Goal: Task Accomplishment & Management: Use online tool/utility

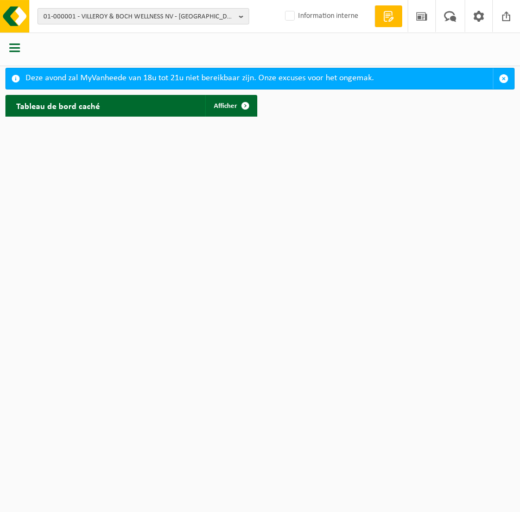
click at [125, 17] on span "01-000001 - VILLEROY & BOCH WELLNESS NV - ROESELARE" at bounding box center [138, 17] width 191 height 16
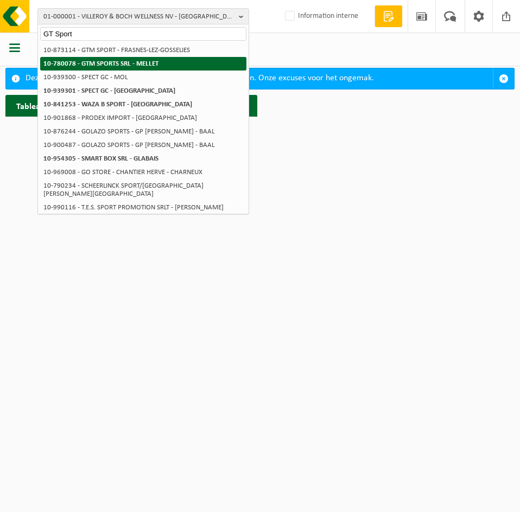
type input "GT Sport"
click at [121, 66] on strong "10-780078 - GTM SPORTS SRL - MELLET" at bounding box center [100, 63] width 115 height 7
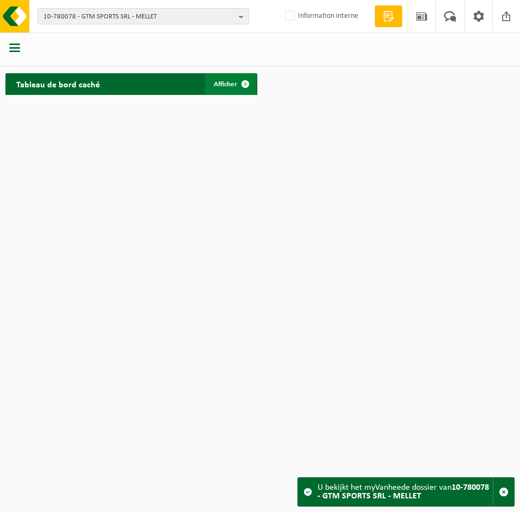
click at [219, 78] on link "Afficher" at bounding box center [230, 84] width 51 height 22
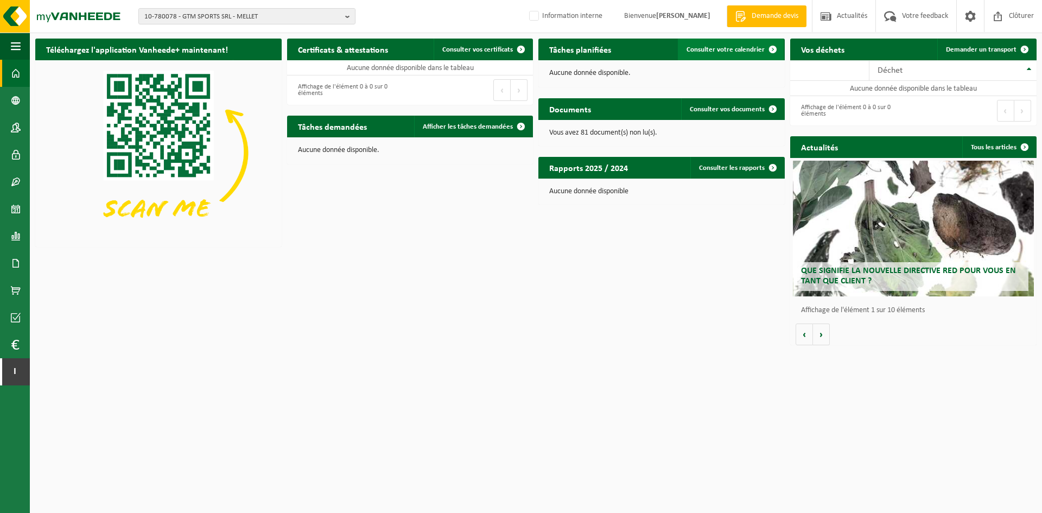
click at [511, 48] on span "Consulter votre calendrier" at bounding box center [725, 49] width 78 height 7
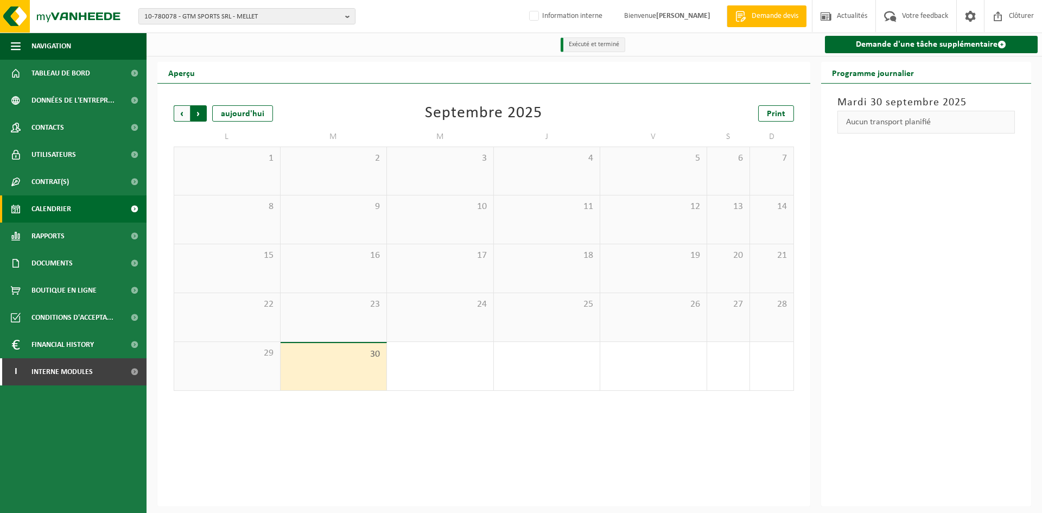
click at [174, 116] on span "Précédent" at bounding box center [182, 113] width 16 height 16
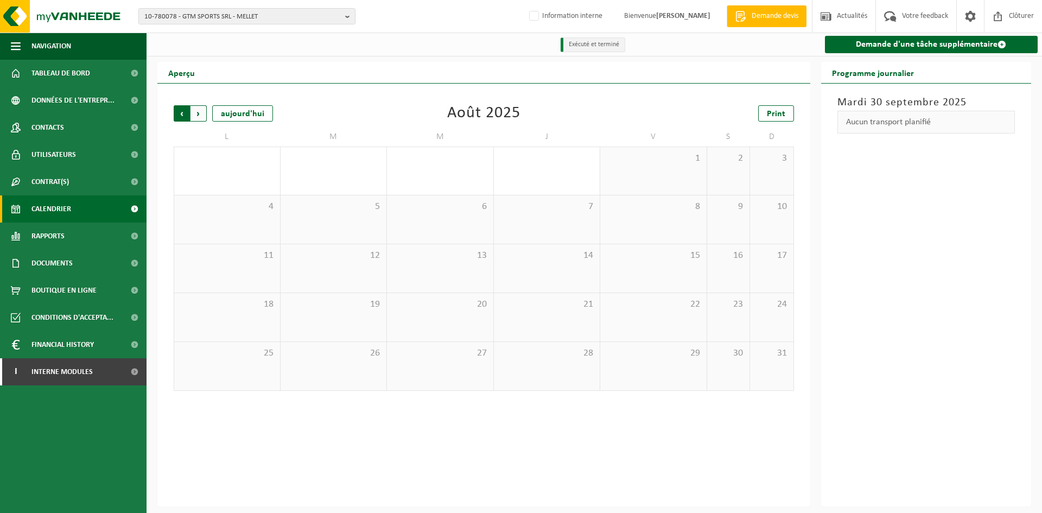
click at [204, 118] on span "Suivant" at bounding box center [198, 113] width 16 height 16
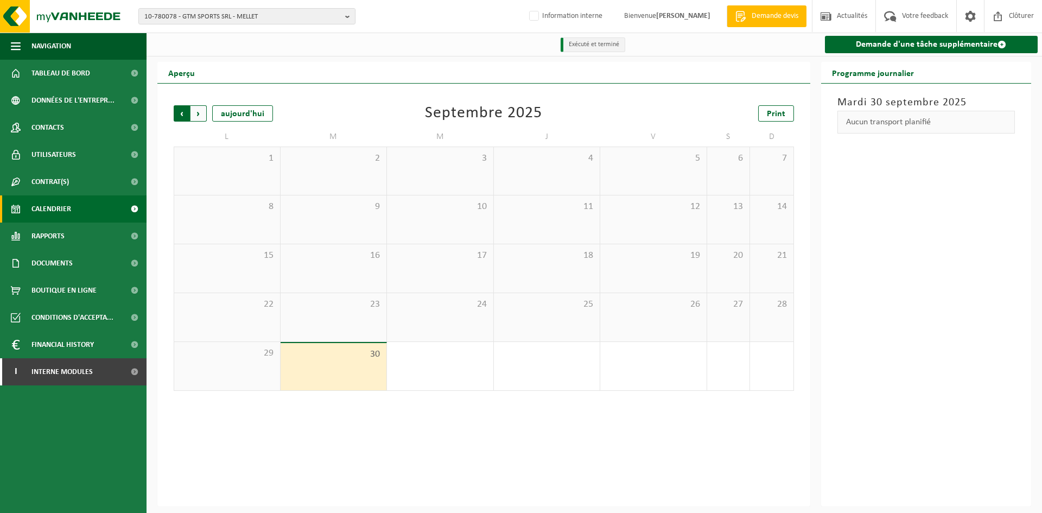
click at [202, 118] on span "Suivant" at bounding box center [198, 113] width 16 height 16
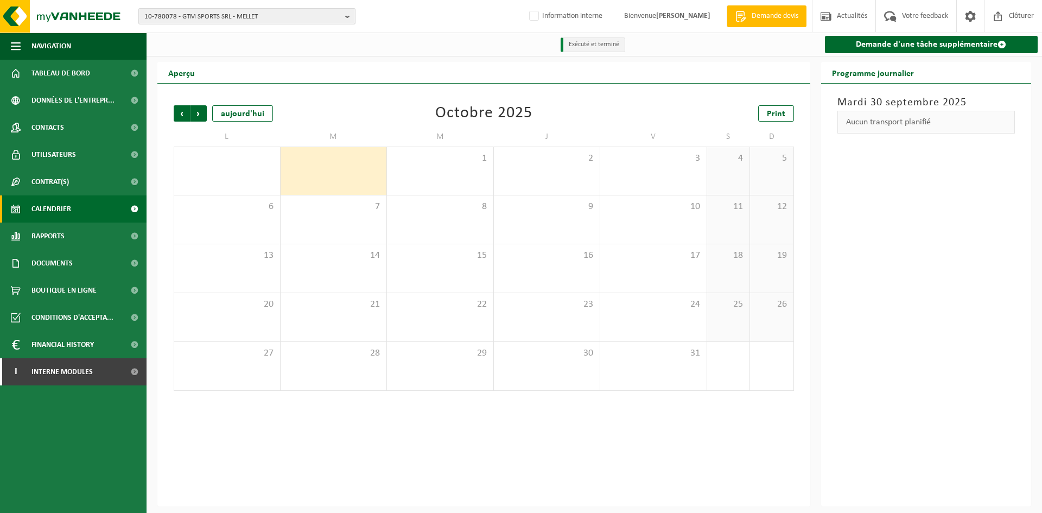
click at [234, 22] on span "10-780078 - GTM SPORTS SRL - MELLET" at bounding box center [242, 17] width 196 height 16
click at [227, 52] on strong "10-780078 - GTM SPORTS SRL - MELLET" at bounding box center [201, 50] width 115 height 7
click at [184, 118] on span "Précédent" at bounding box center [182, 113] width 16 height 16
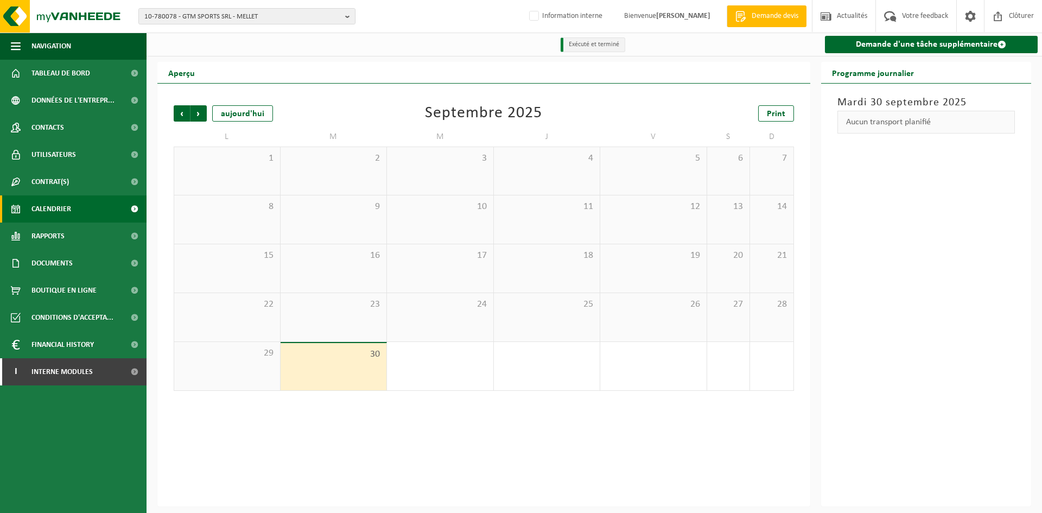
click at [184, 118] on span "Précédent" at bounding box center [182, 113] width 16 height 16
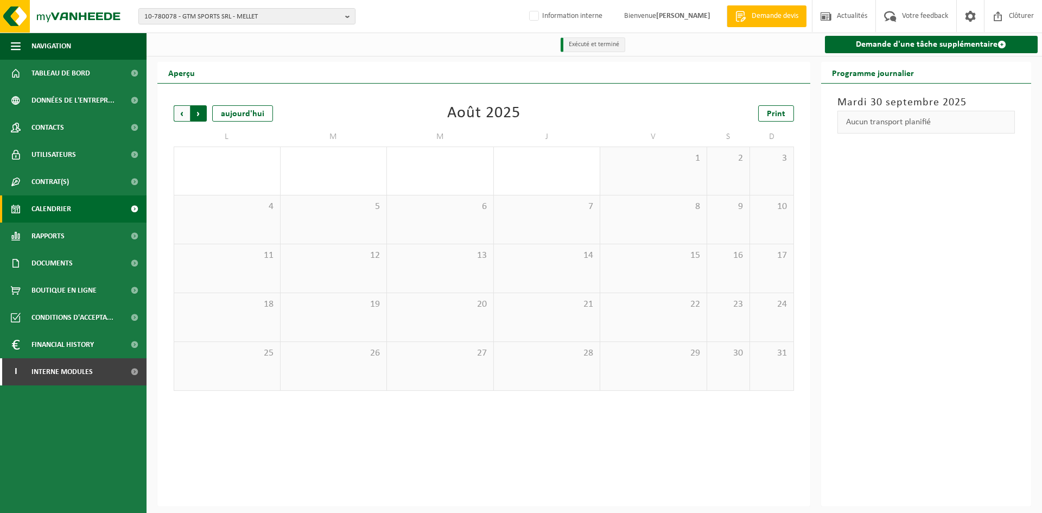
click at [181, 113] on span "Précédent" at bounding box center [182, 113] width 16 height 16
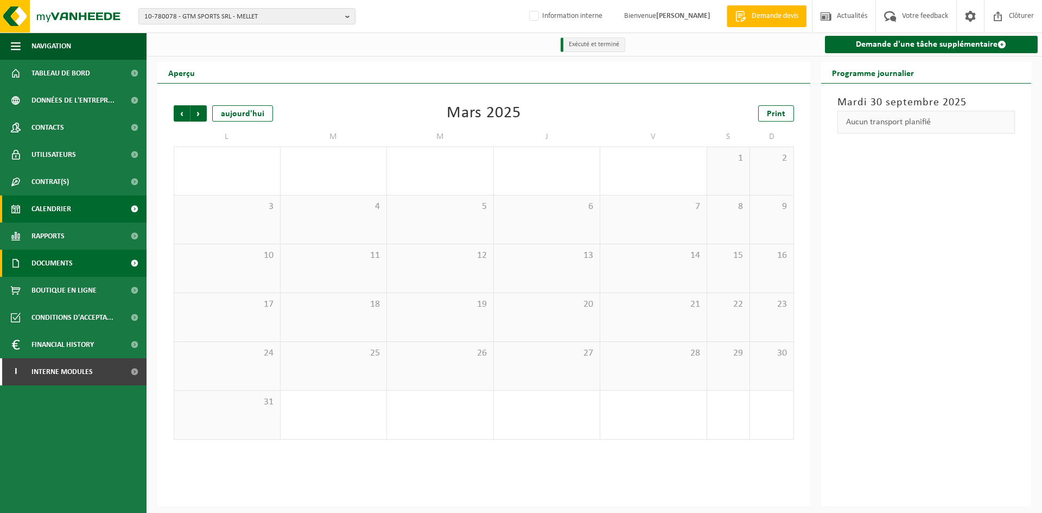
click at [52, 267] on span "Documents" at bounding box center [51, 263] width 41 height 27
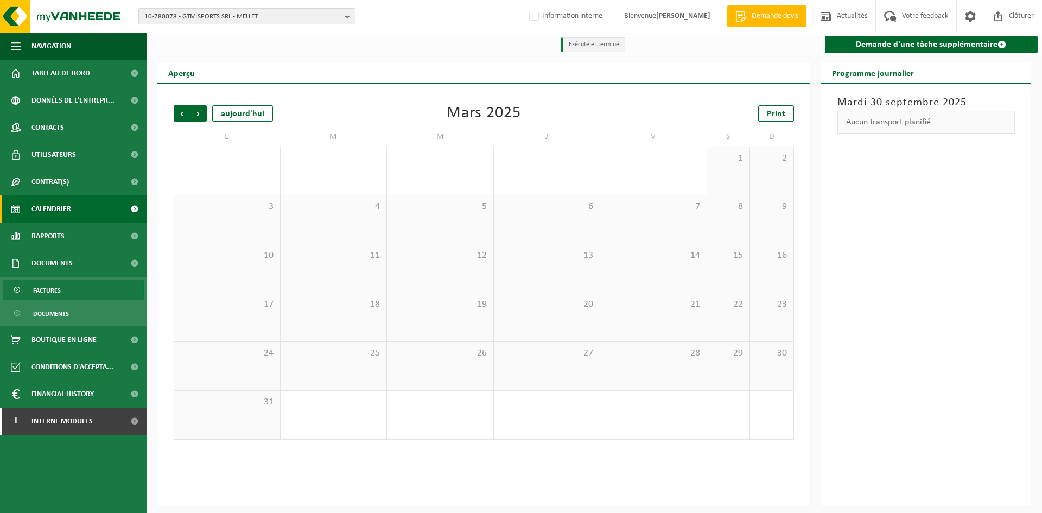
click at [67, 289] on link "Factures" at bounding box center [73, 289] width 141 height 21
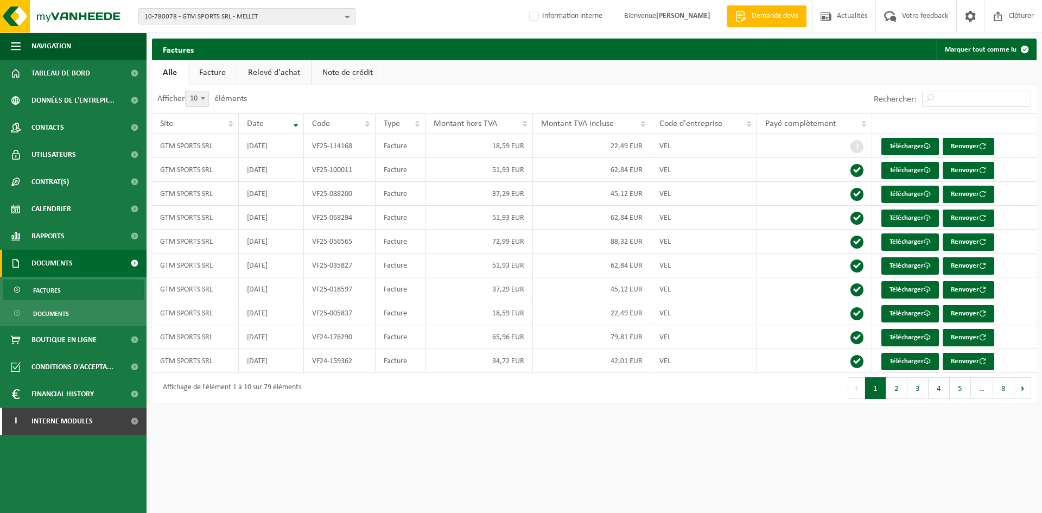
click at [206, 19] on span "10-780078 - GTM SPORTS SRL - MELLET" at bounding box center [242, 17] width 196 height 16
click at [182, 36] on input "text" at bounding box center [247, 34] width 212 height 14
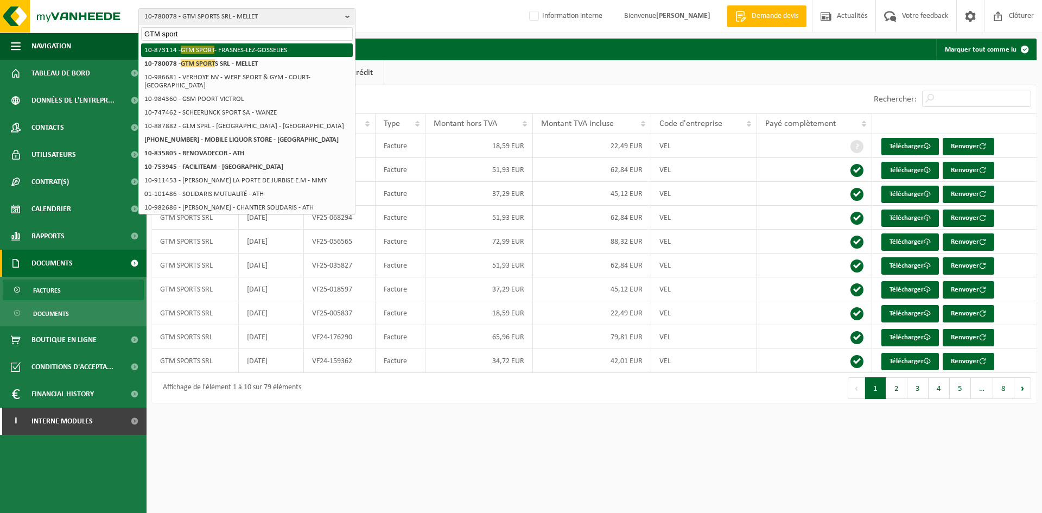
type input "GTM sport"
click at [205, 51] on span "GTM SPORT" at bounding box center [198, 50] width 34 height 8
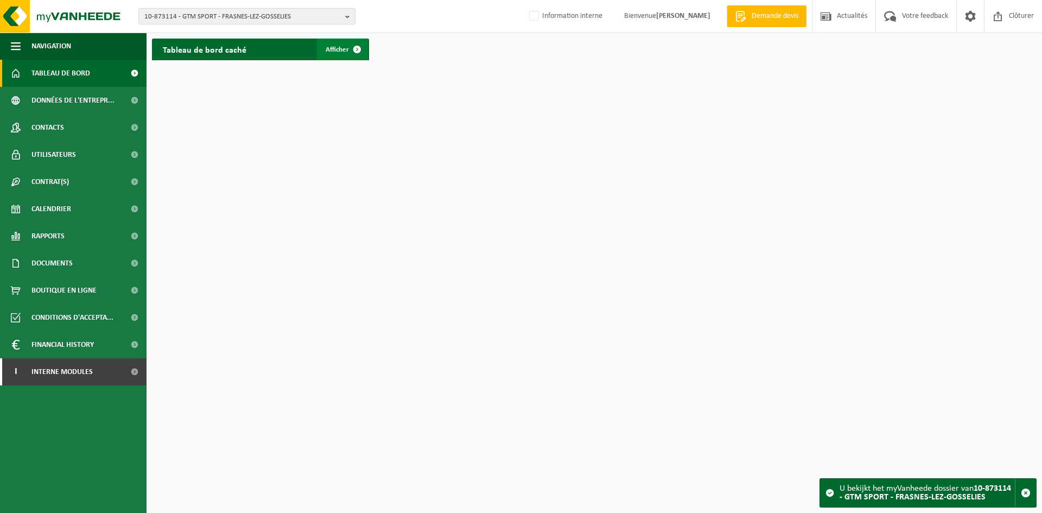
click at [364, 48] on span at bounding box center [357, 50] width 22 height 22
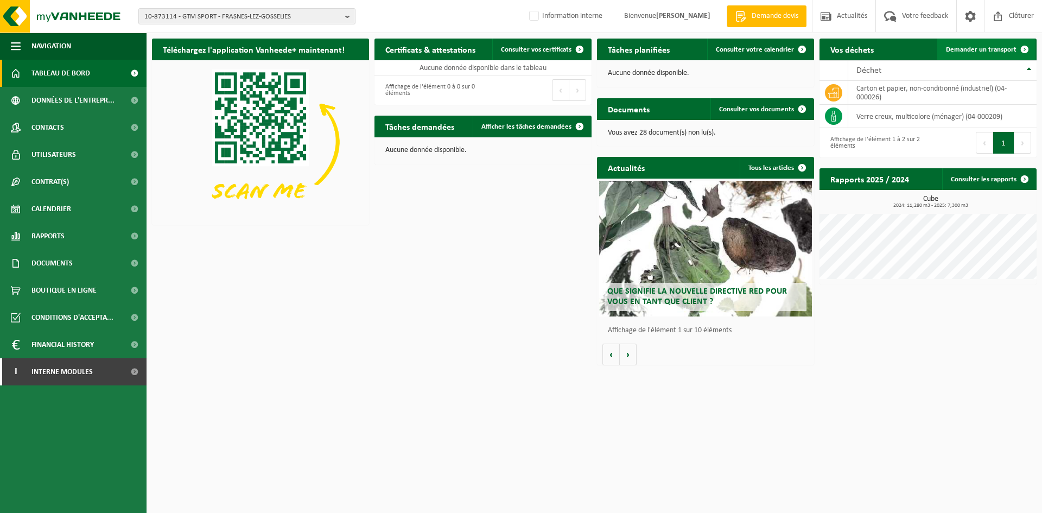
click at [968, 50] on span "Demander un transport" at bounding box center [981, 49] width 71 height 7
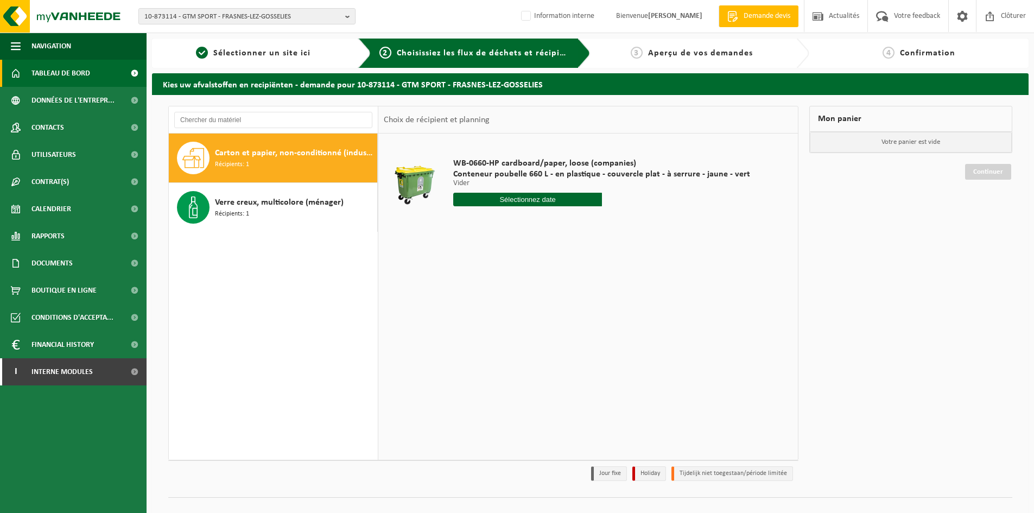
click at [66, 75] on span "Tableau de bord" at bounding box center [60, 73] width 59 height 27
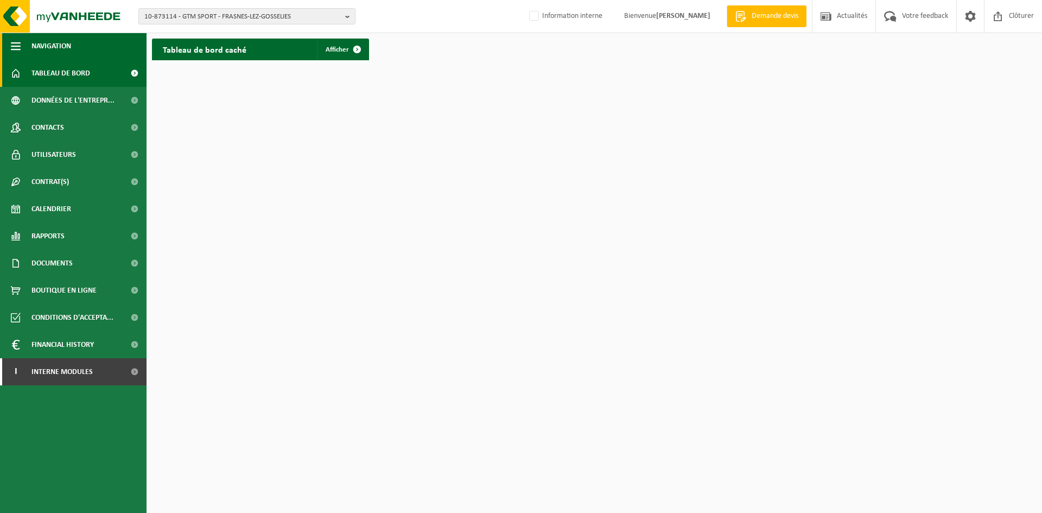
drag, startPoint x: 63, startPoint y: 80, endPoint x: 132, endPoint y: 53, distance: 74.1
click at [64, 79] on span "Tableau de bord" at bounding box center [60, 73] width 59 height 27
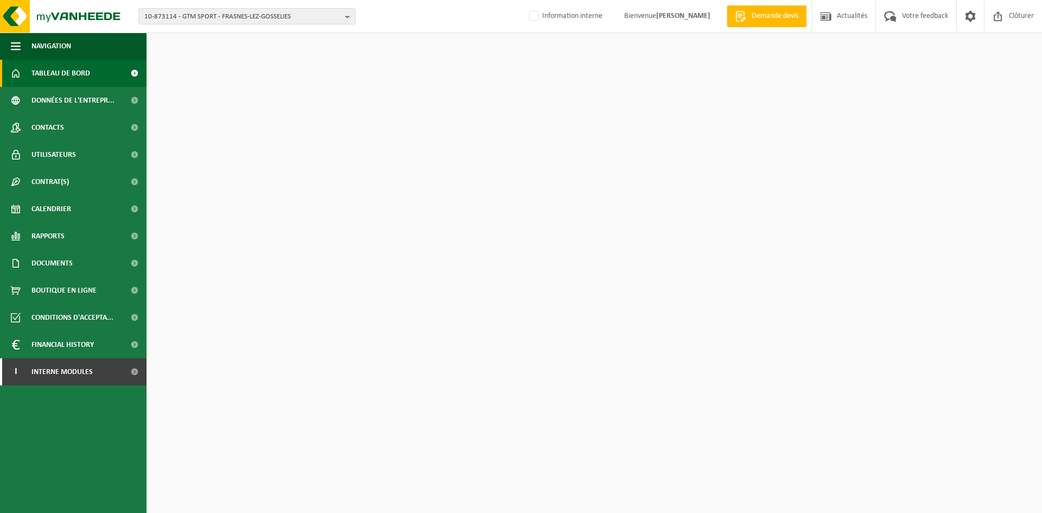
click at [79, 75] on span "Tableau de bord" at bounding box center [60, 73] width 59 height 27
click at [124, 78] on span at bounding box center [134, 73] width 24 height 27
click at [354, 48] on span at bounding box center [357, 50] width 22 height 22
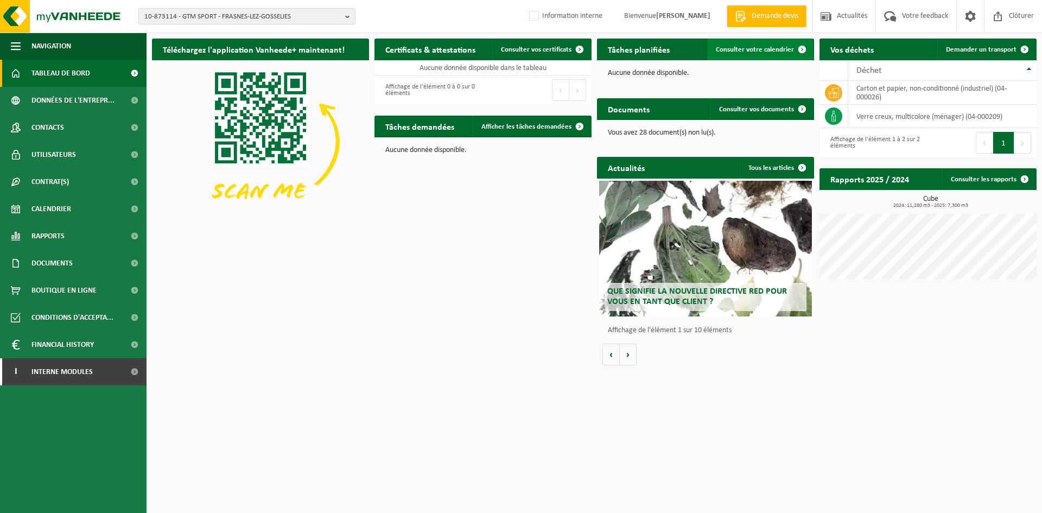
click at [722, 50] on span "Consulter votre calendrier" at bounding box center [755, 49] width 78 height 7
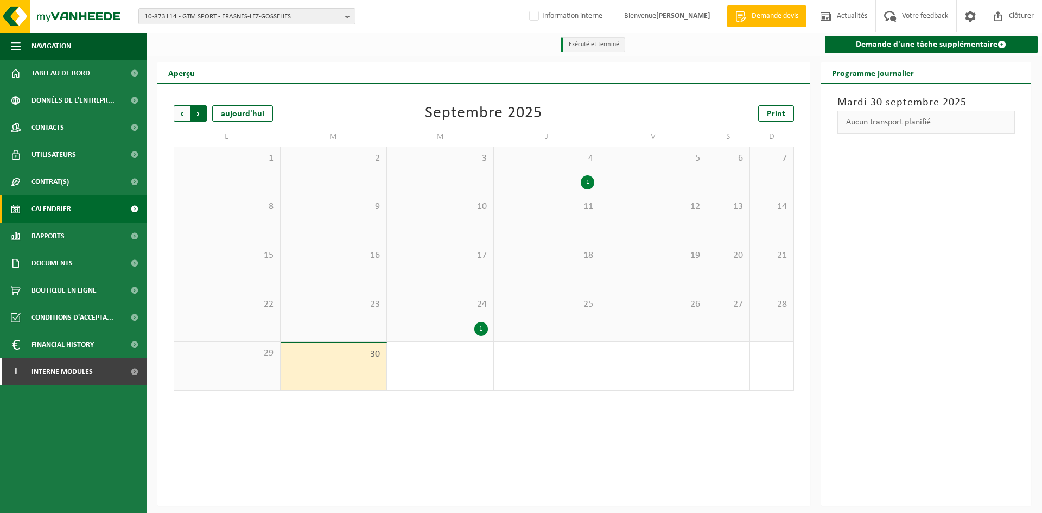
click at [183, 117] on span "Précédent" at bounding box center [182, 113] width 16 height 16
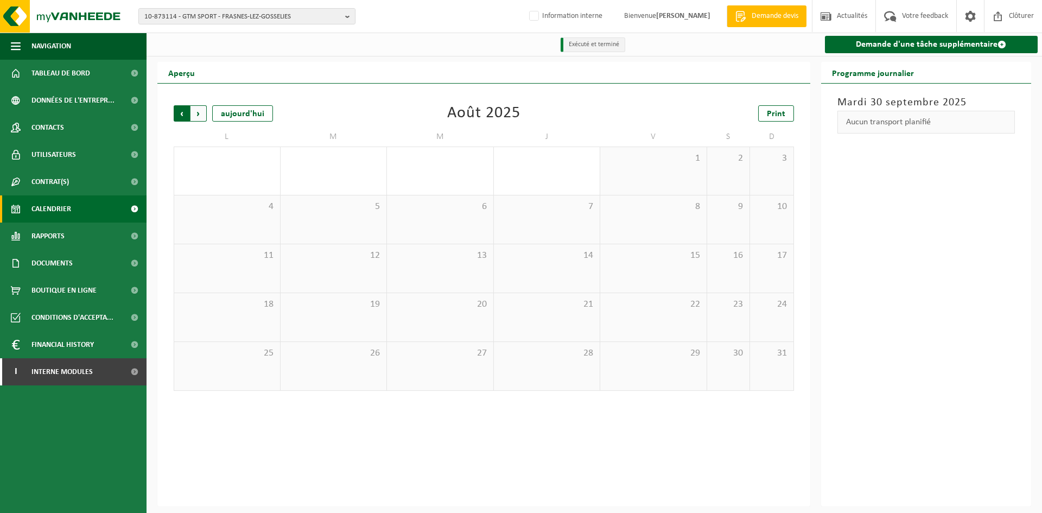
click at [195, 113] on span "Suivant" at bounding box center [198, 113] width 16 height 16
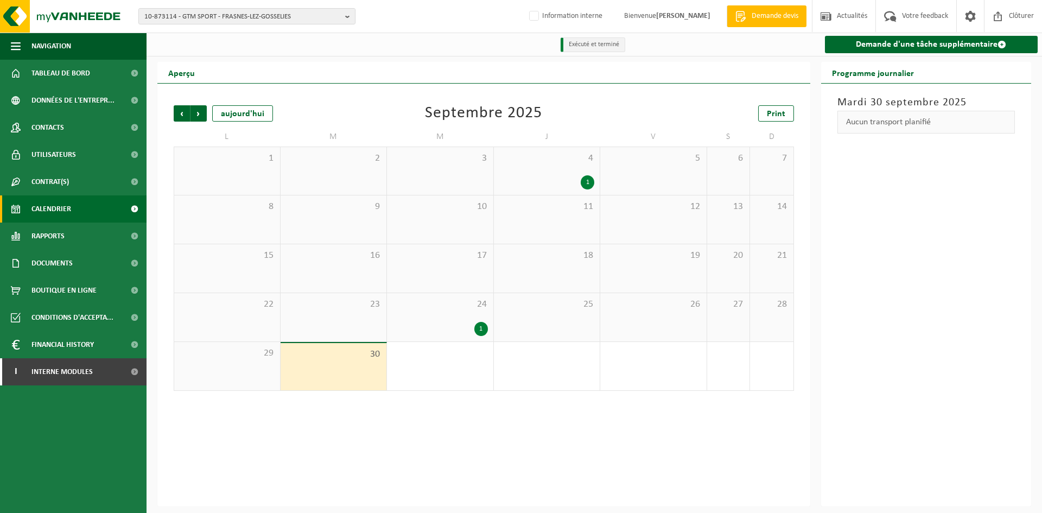
click at [470, 304] on span "24" at bounding box center [439, 304] width 95 height 12
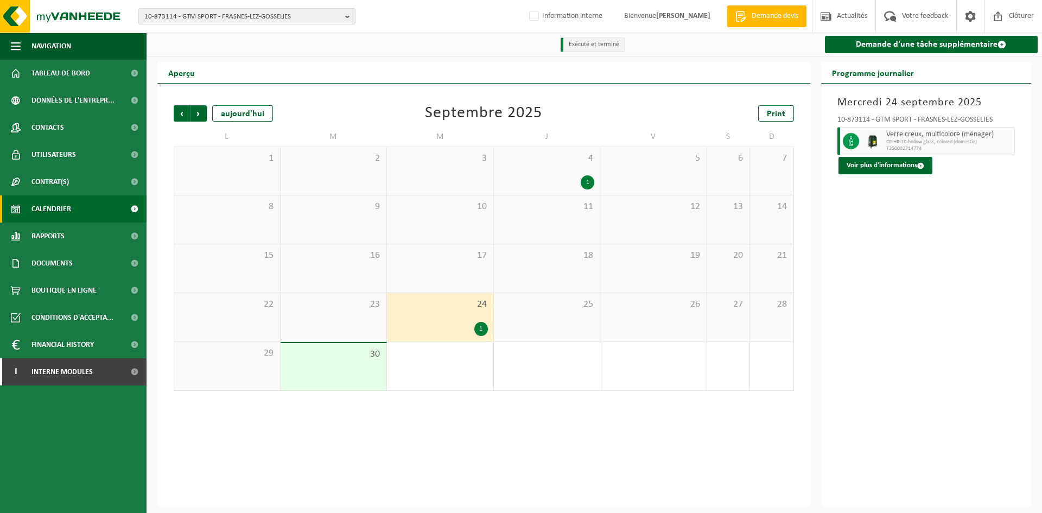
click at [557, 163] on span "4" at bounding box center [546, 158] width 95 height 12
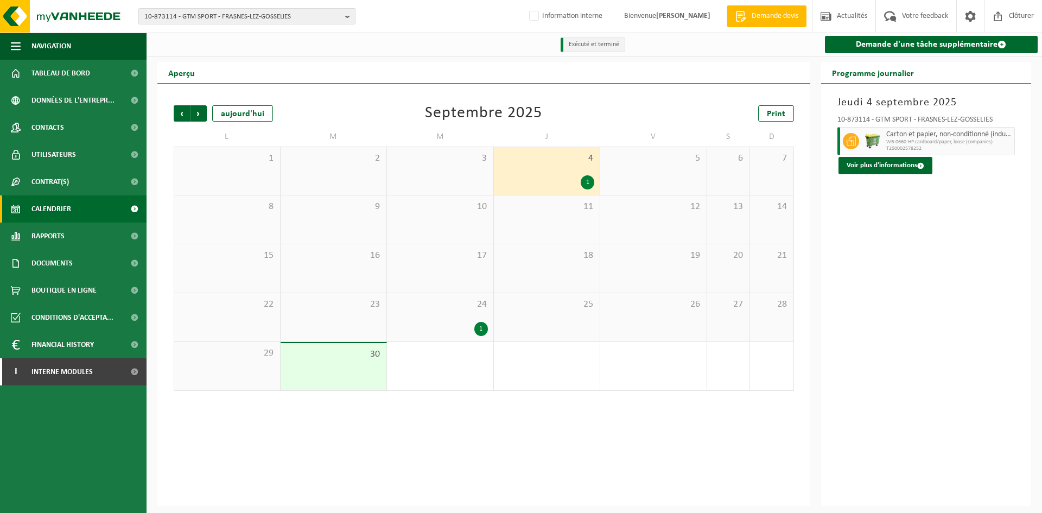
click at [237, 16] on span "10-873114 - GTM SPORT - FRASNES-LEZ-GOSSELIES" at bounding box center [242, 17] width 196 height 16
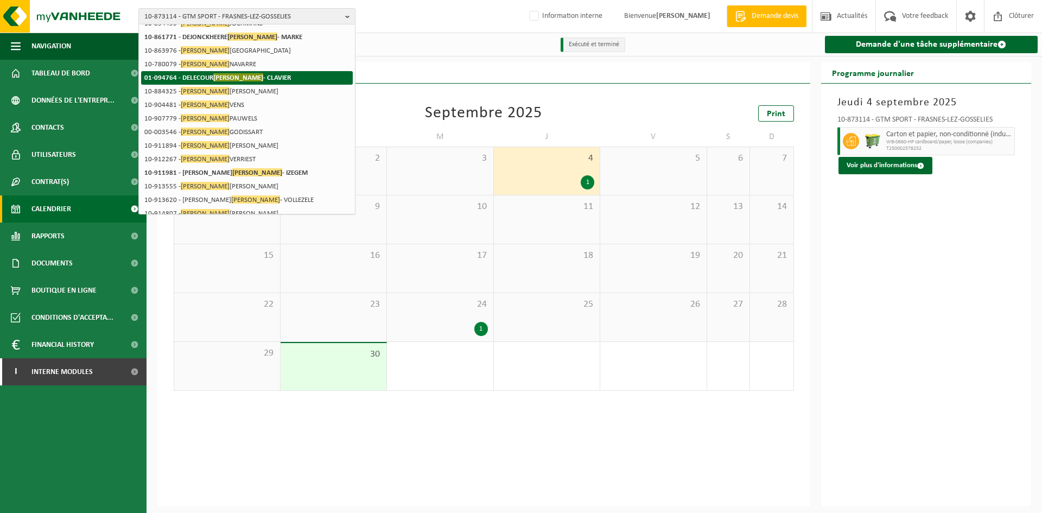
scroll to position [109, 0]
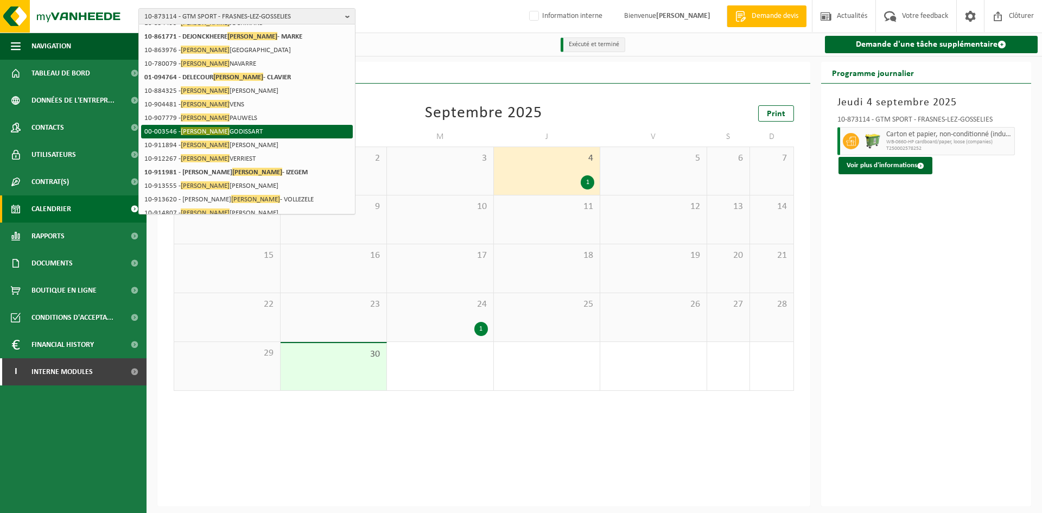
type input "gilles"
click at [232, 135] on li "00-003546 - GILLES GODISSART" at bounding box center [247, 132] width 212 height 14
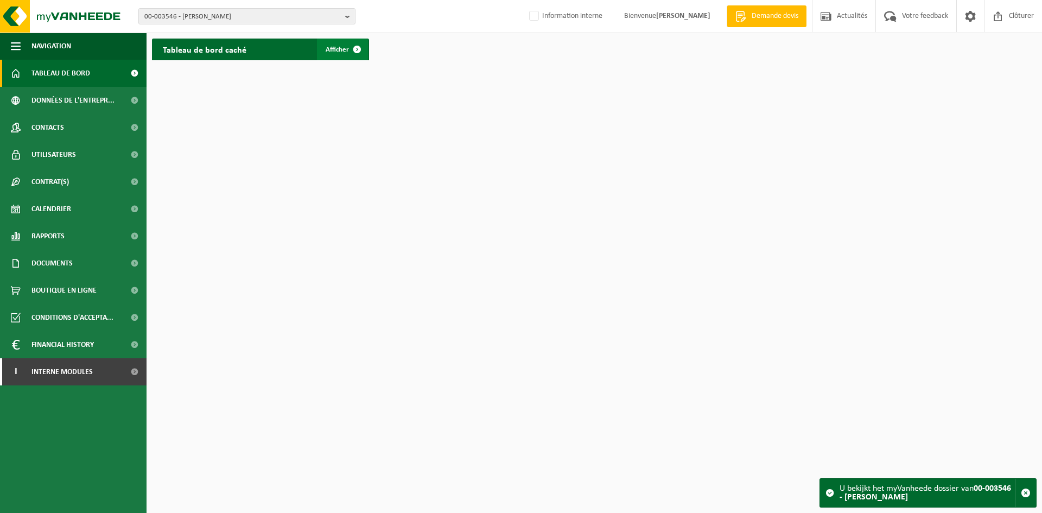
click at [351, 48] on span at bounding box center [357, 50] width 22 height 22
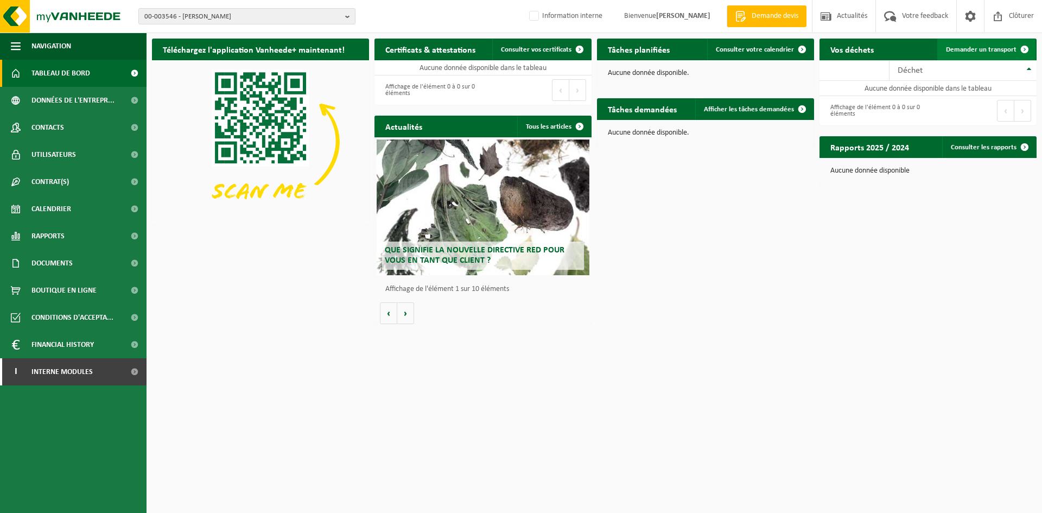
click at [1005, 48] on span "Demander un transport" at bounding box center [981, 49] width 71 height 7
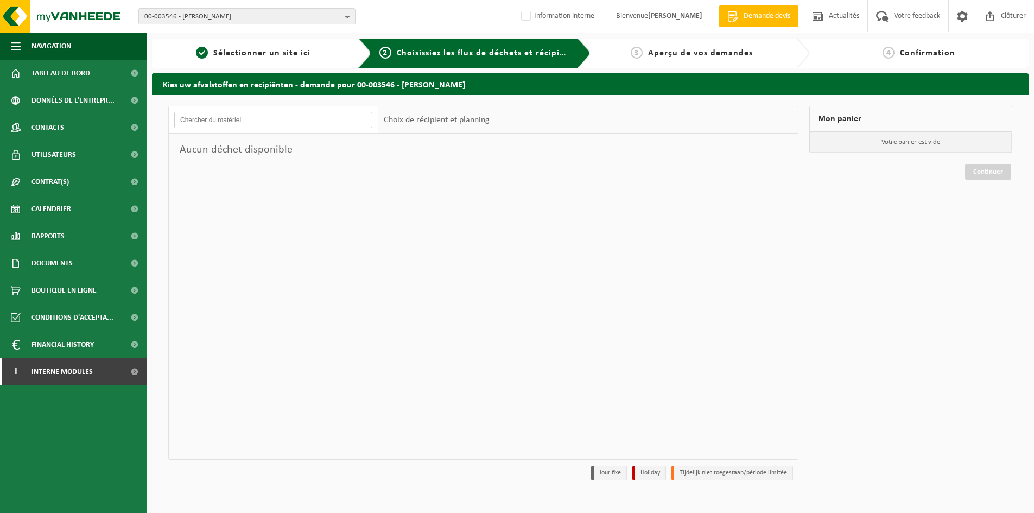
click at [279, 118] on input "text" at bounding box center [273, 120] width 198 height 16
click at [208, 117] on input "text" at bounding box center [273, 120] width 198 height 16
click at [258, 59] on link "1 Sélectionner un site ici" at bounding box center [253, 53] width 192 height 13
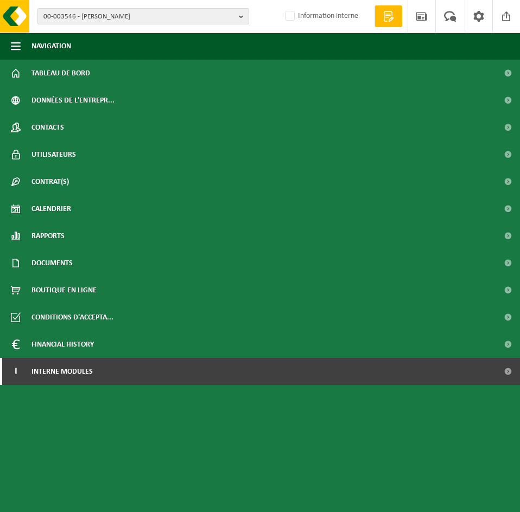
click at [112, 19] on span "00-003546 - GILLES GODISSART" at bounding box center [138, 17] width 191 height 16
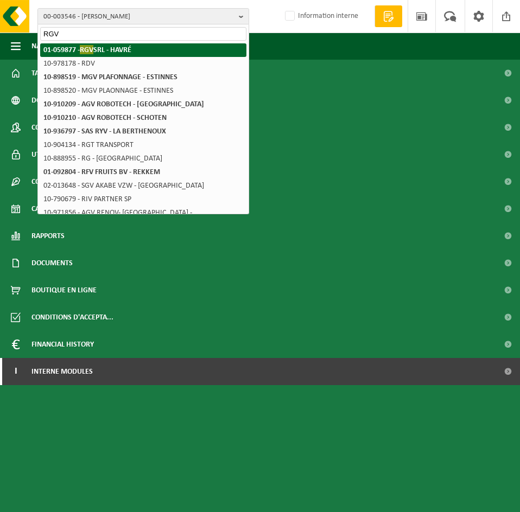
type input "RGV"
click at [115, 53] on strong "01-059877 - RGV SRL - HAVRÉ" at bounding box center [87, 49] width 88 height 9
